Goal: Task Accomplishment & Management: Manage account settings

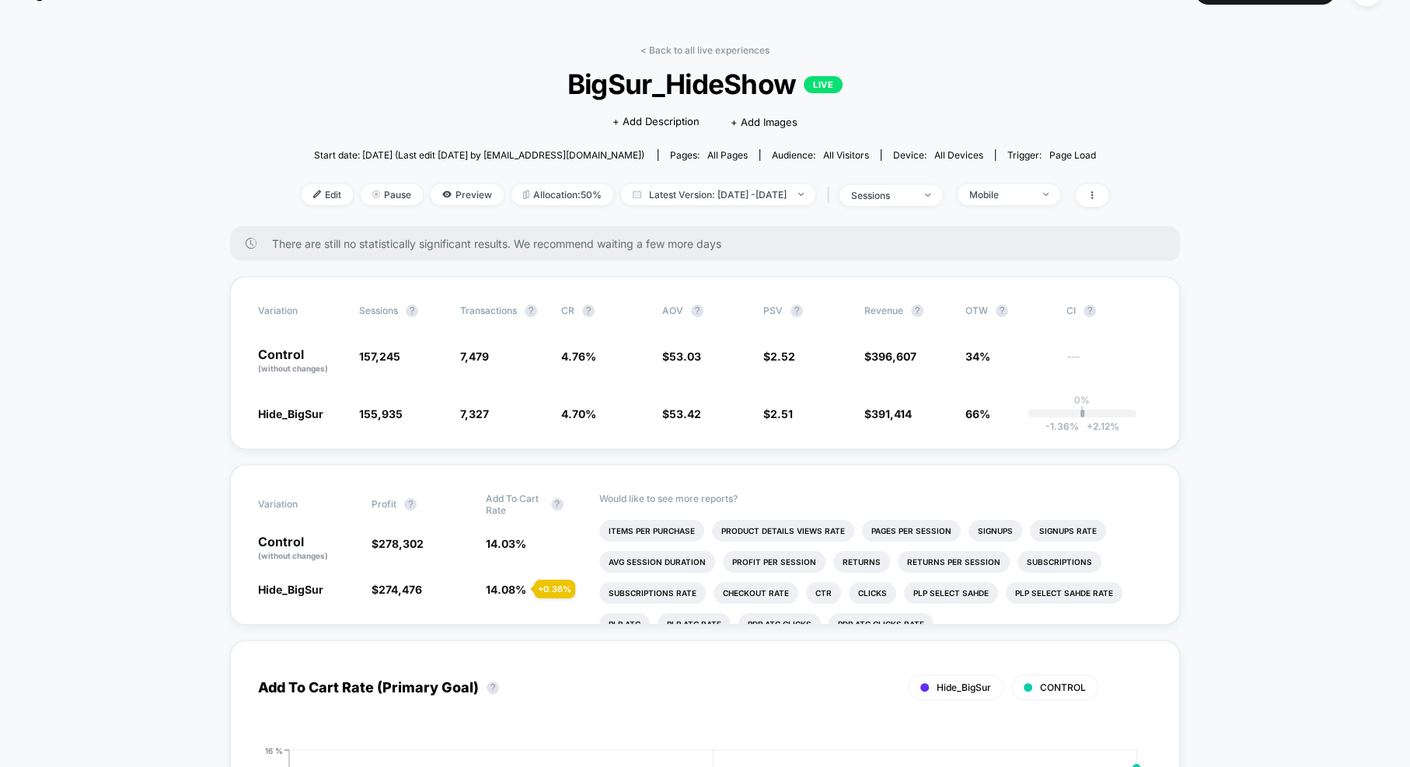
scroll to position [51, 0]
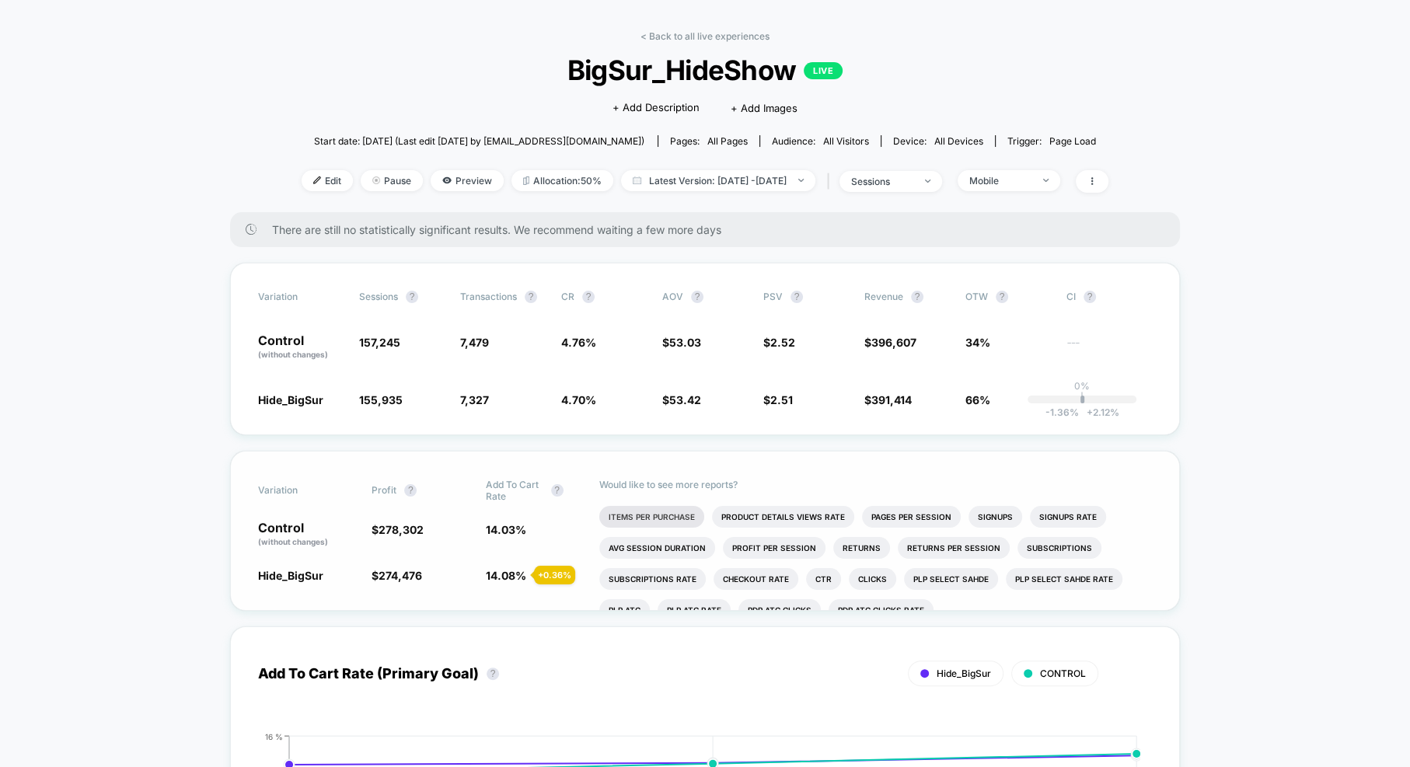
click at [623, 516] on li "Items Per Purchase" at bounding box center [651, 517] width 105 height 22
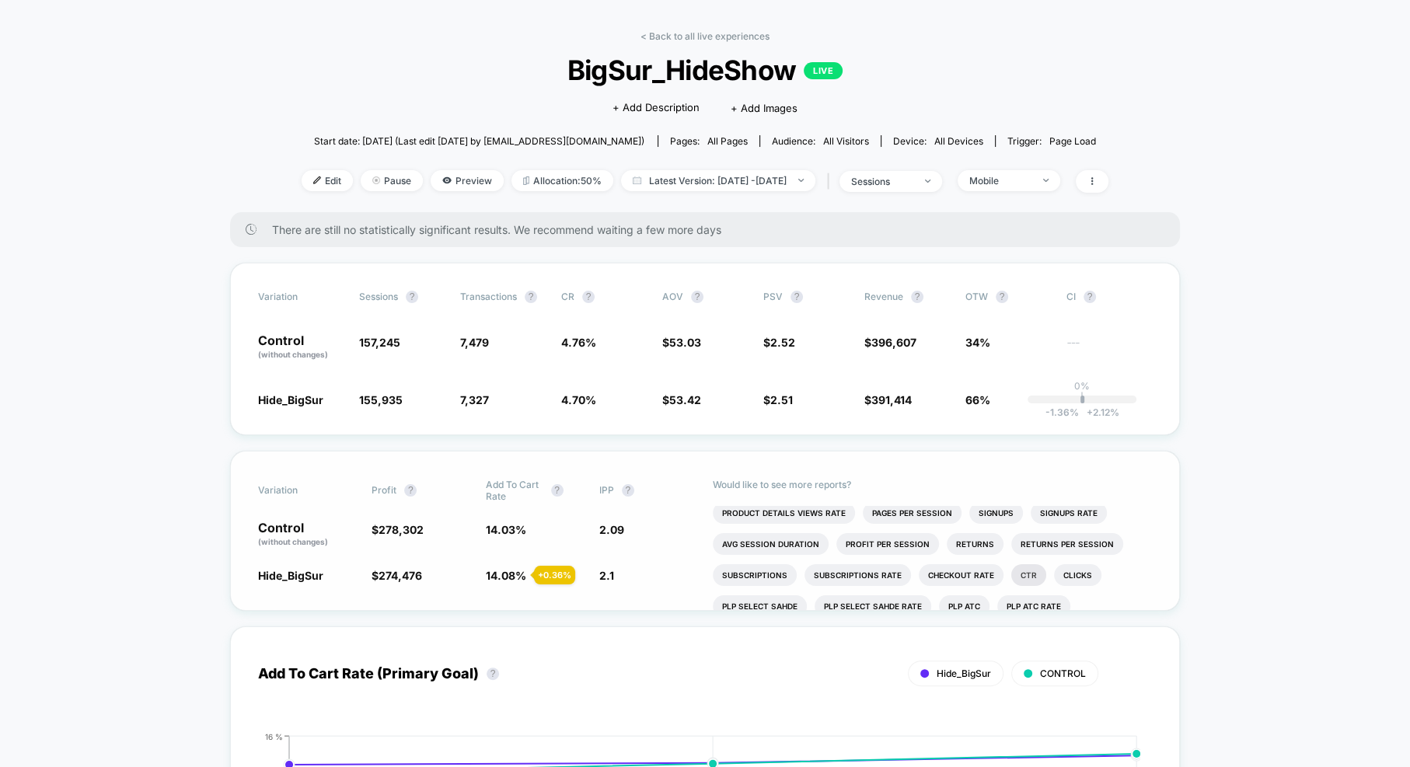
scroll to position [0, 0]
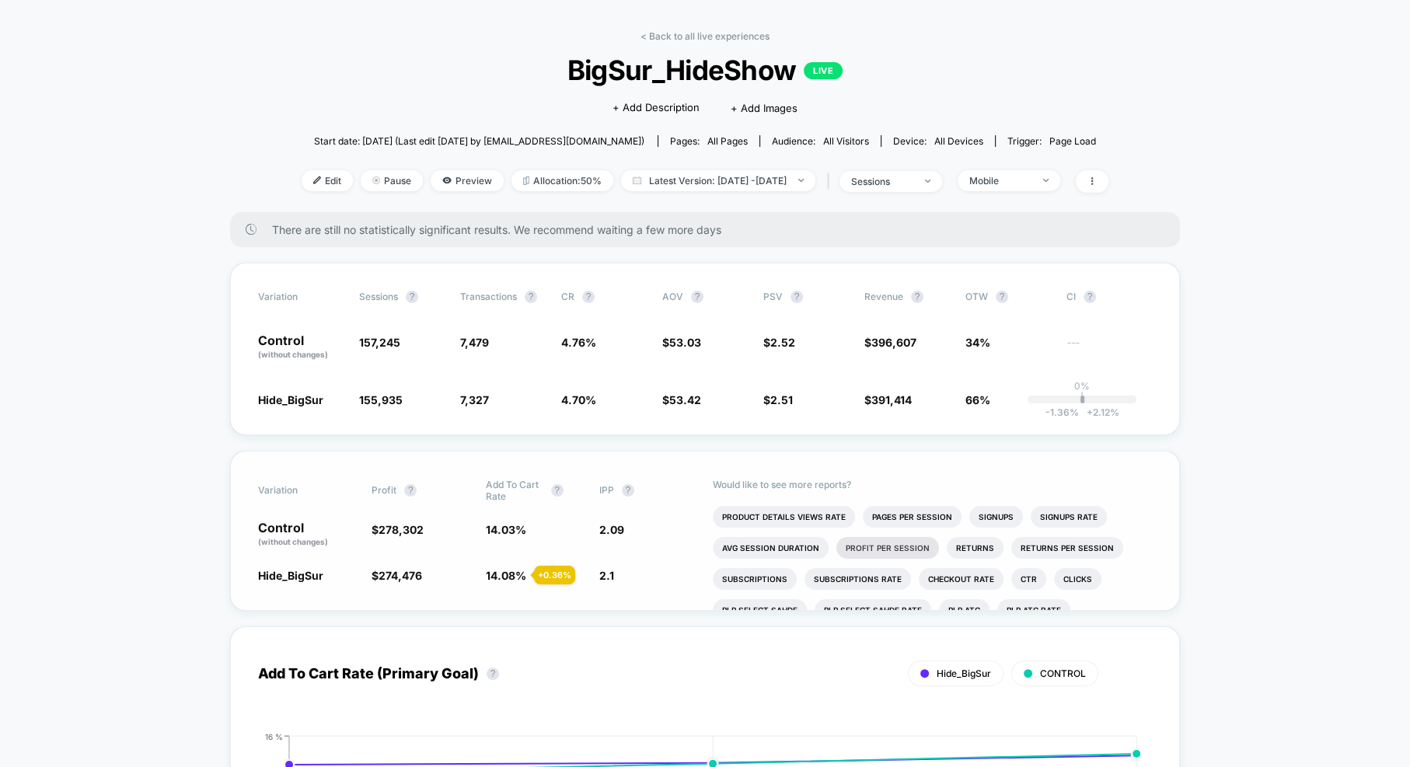
click at [899, 545] on li "Profit Per Session" at bounding box center [888, 548] width 103 height 22
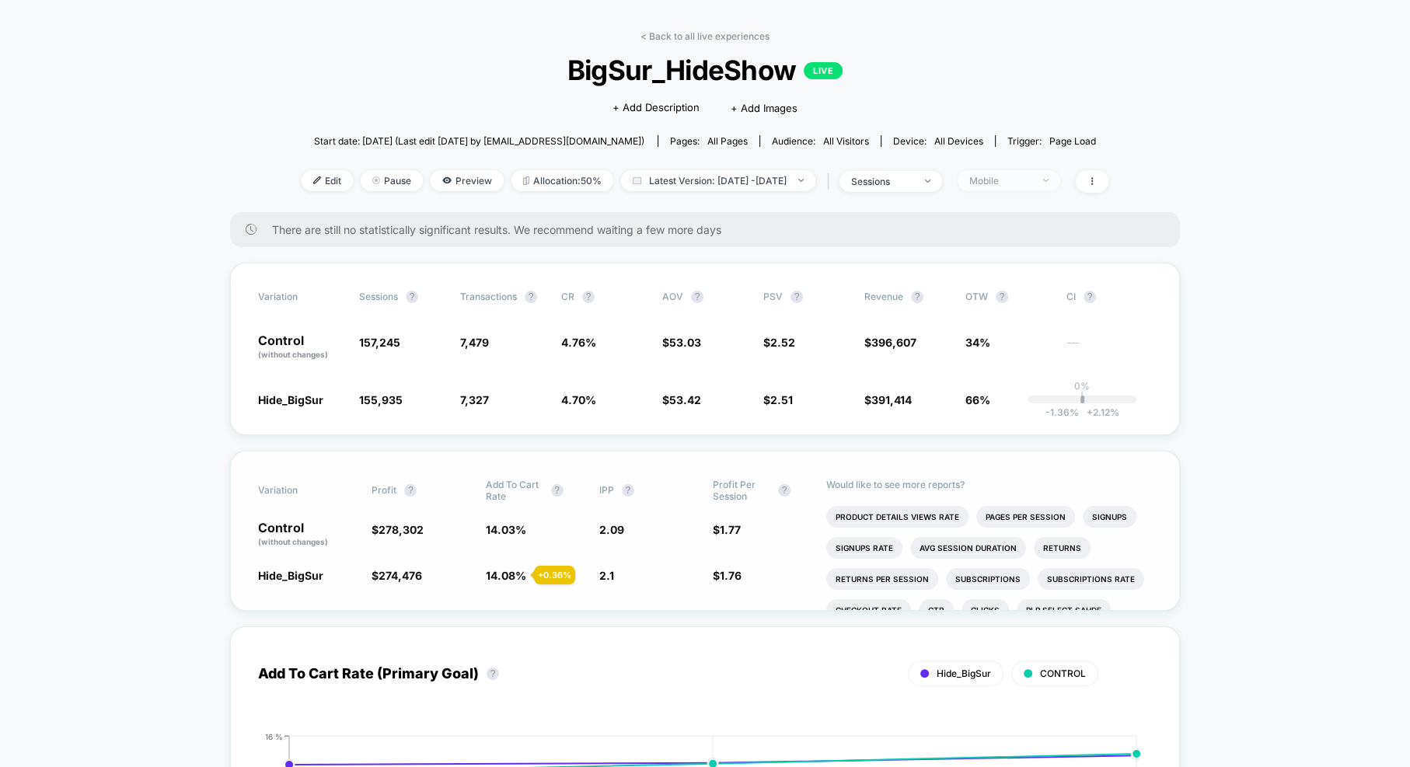
click at [1032, 185] on div "Mobile" at bounding box center [1000, 181] width 62 height 12
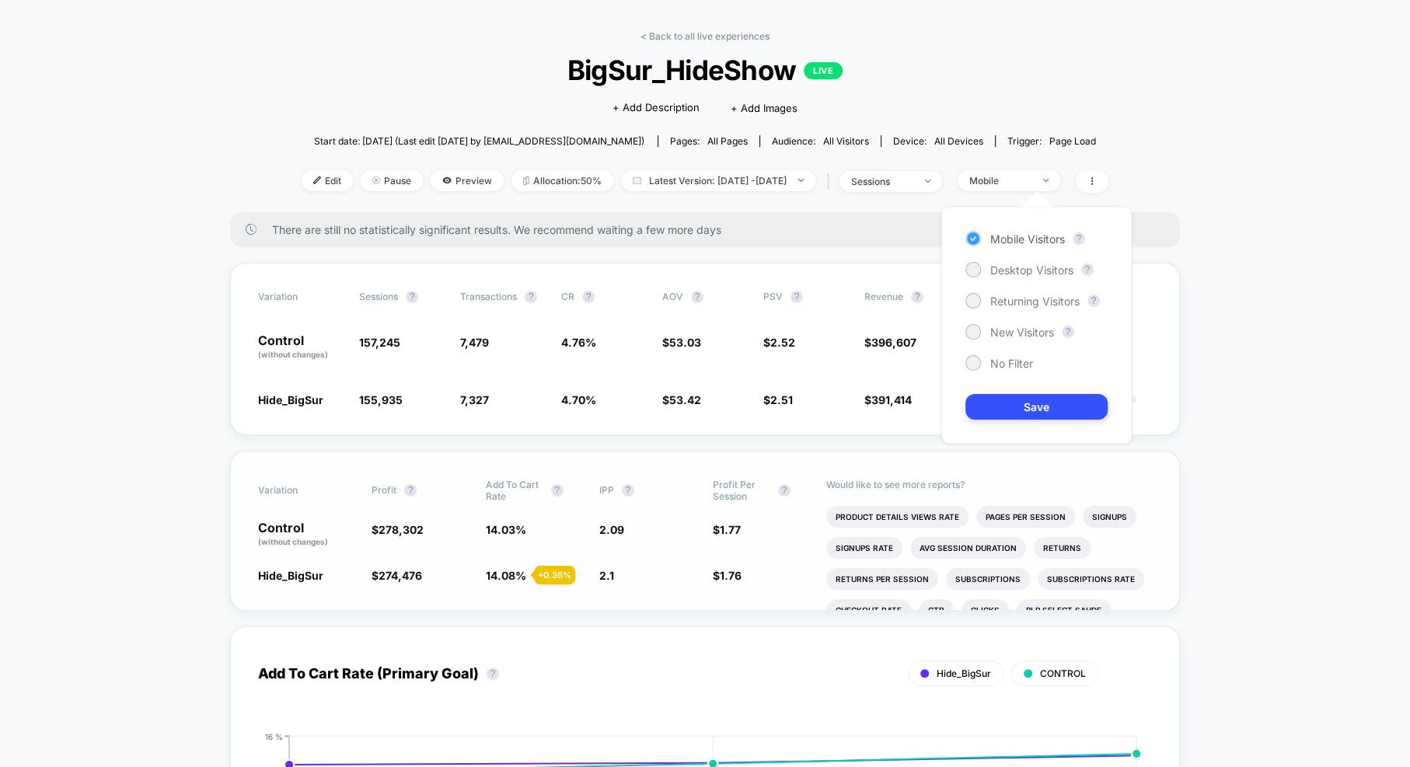
click at [1031, 238] on span "Mobile Visitors" at bounding box center [1027, 238] width 75 height 13
click at [1032, 409] on button "Save" at bounding box center [1037, 407] width 142 height 26
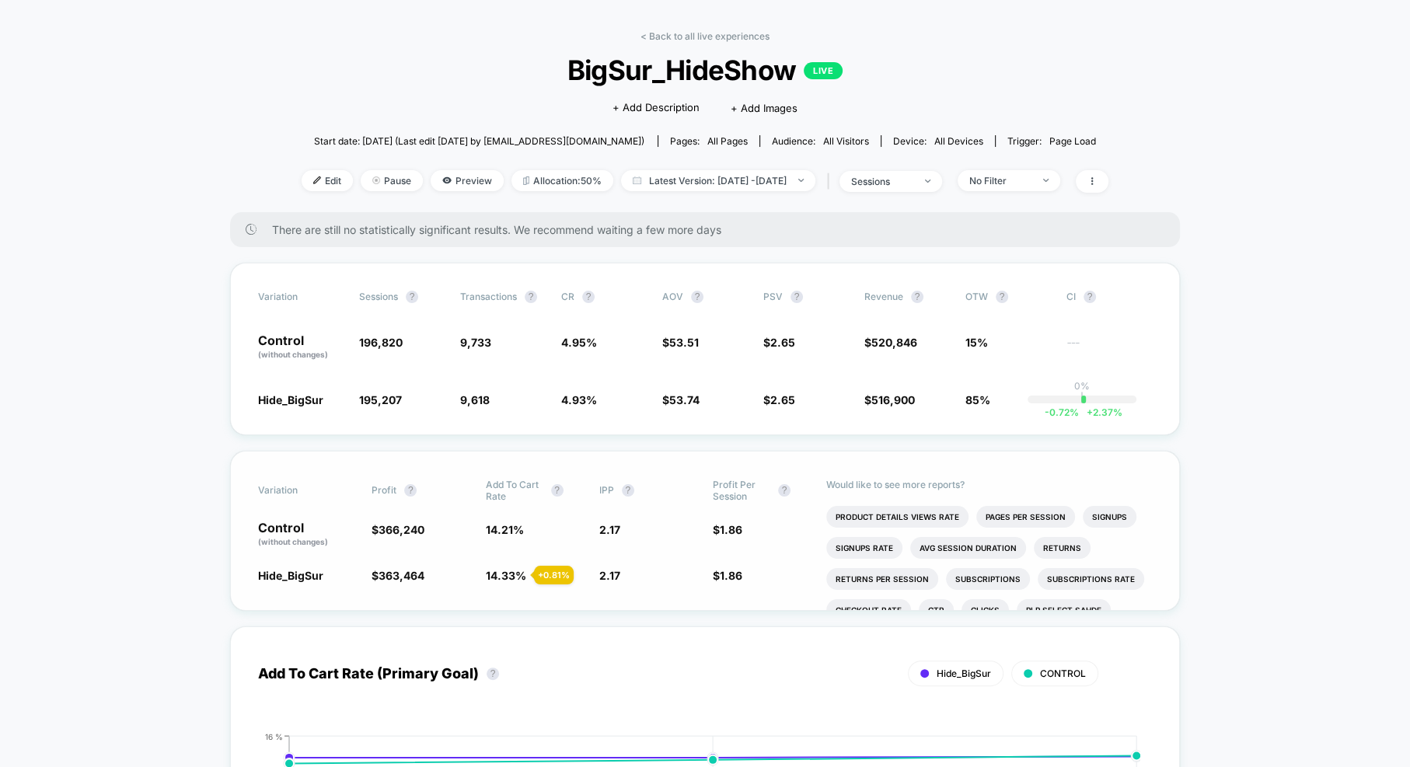
scroll to position [27, 0]
